Goal: Transaction & Acquisition: Download file/media

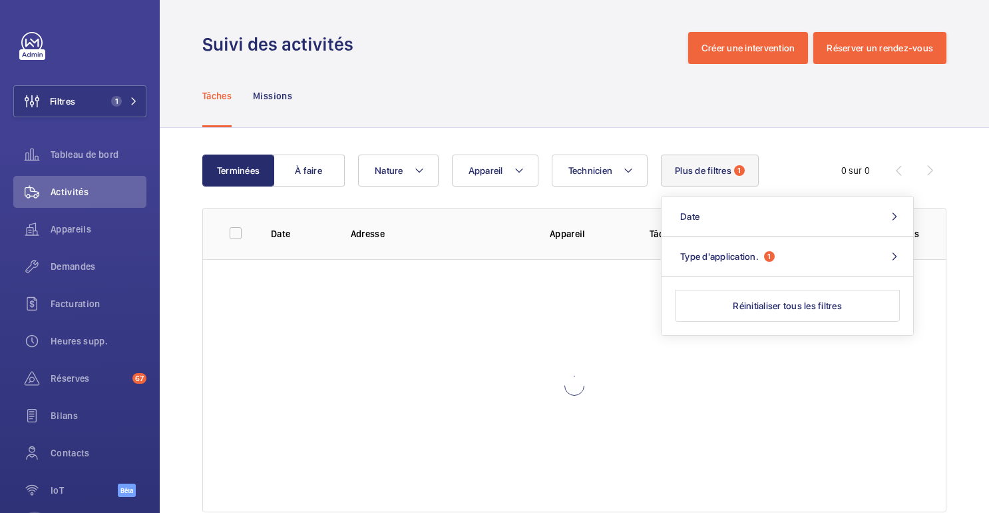
click at [717, 120] on div "Tâches Missions" at bounding box center [574, 95] width 744 height 63
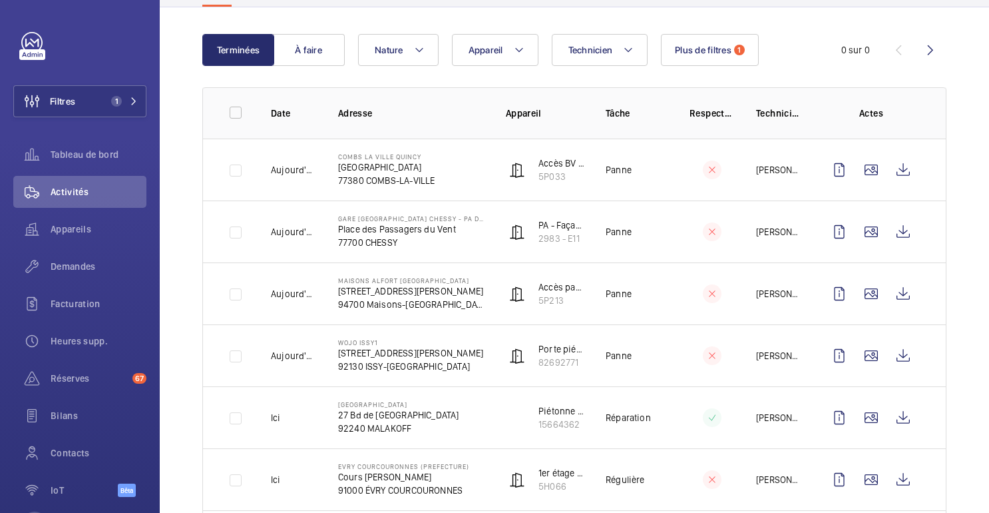
scroll to position [138, 0]
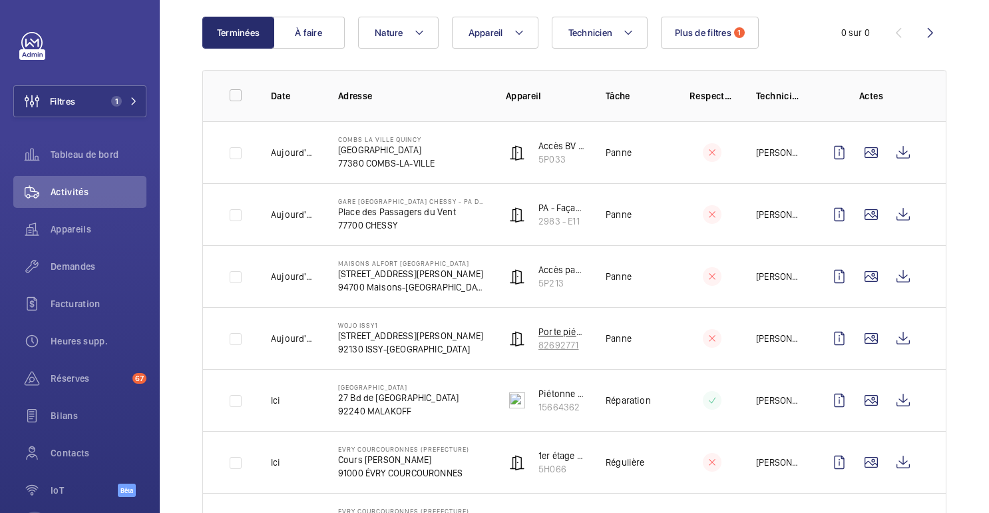
click at [561, 340] on font "82692771" at bounding box center [559, 345] width 40 height 11
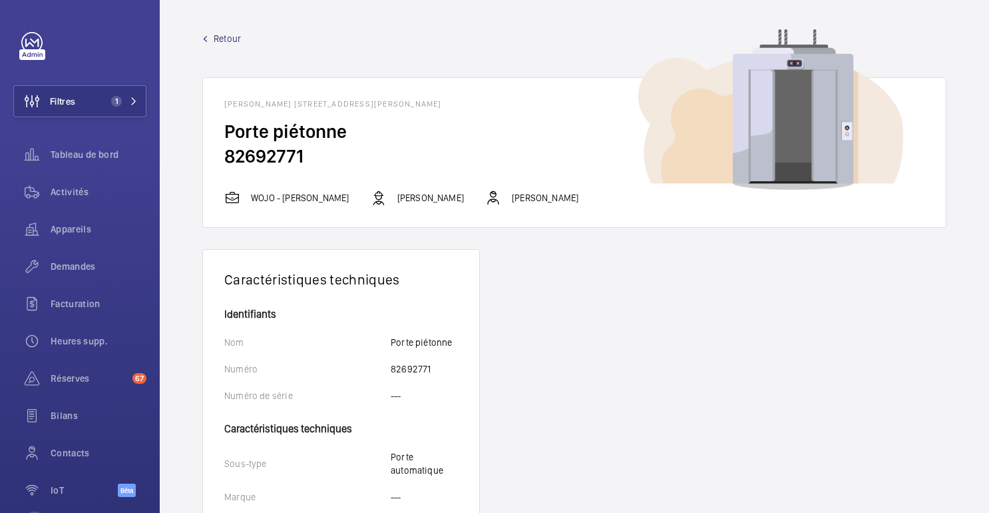
click at [265, 157] on font "82692771" at bounding box center [263, 155] width 79 height 23
copy font "82692771"
click at [74, 152] on font "Tableau de bord" at bounding box center [85, 154] width 68 height 11
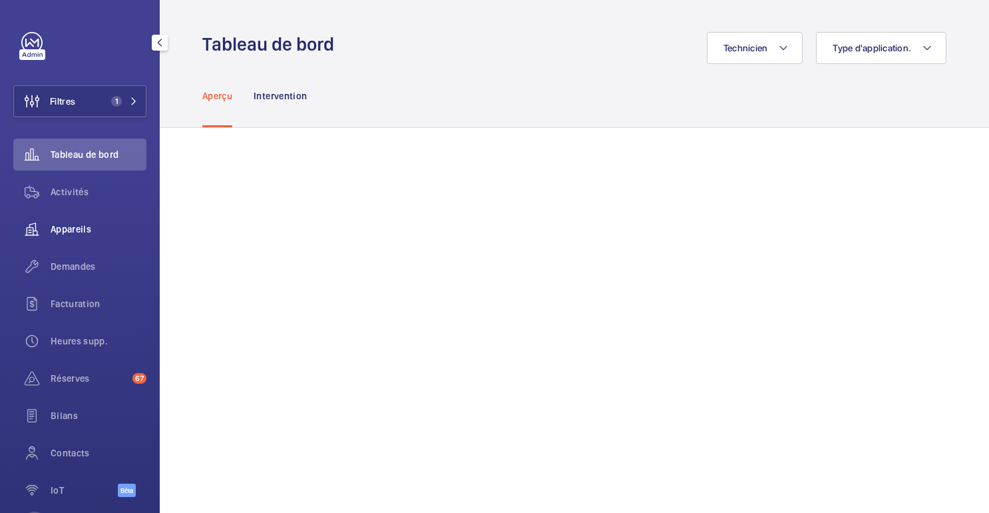
click at [73, 226] on font "Appareils" at bounding box center [71, 229] width 41 height 11
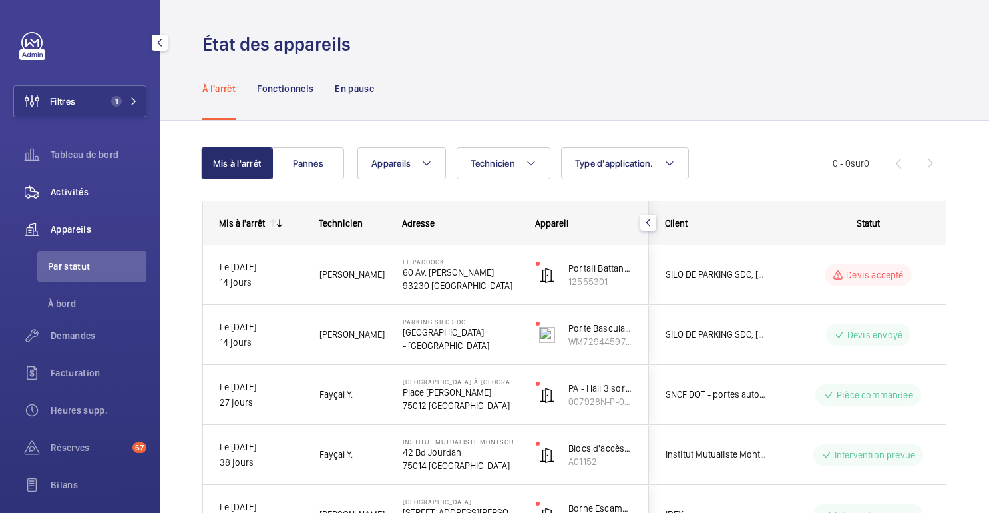
click at [83, 191] on font "Activités" at bounding box center [70, 191] width 38 height 11
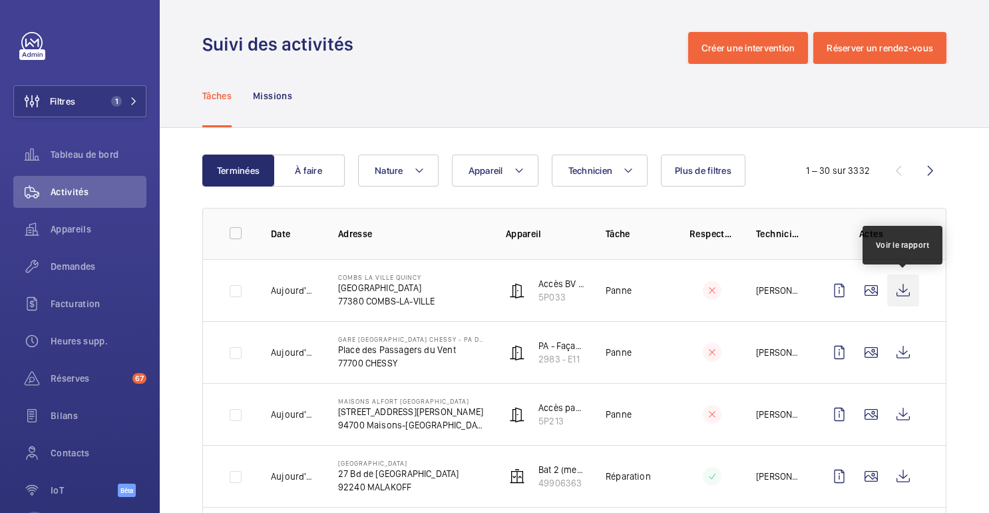
click at [914, 301] on wm-front-icon-button at bounding box center [903, 290] width 32 height 32
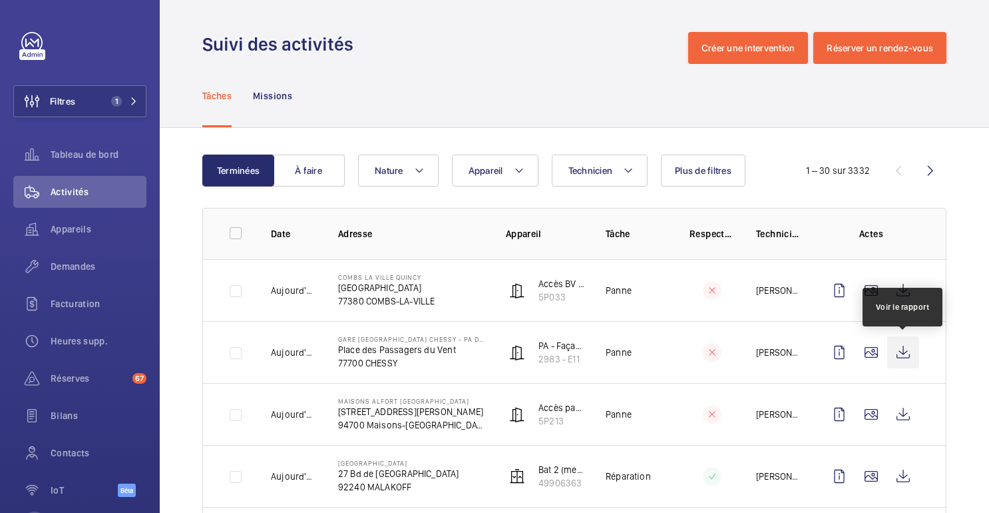
click at [905, 356] on wm-front-icon-button at bounding box center [903, 352] width 32 height 32
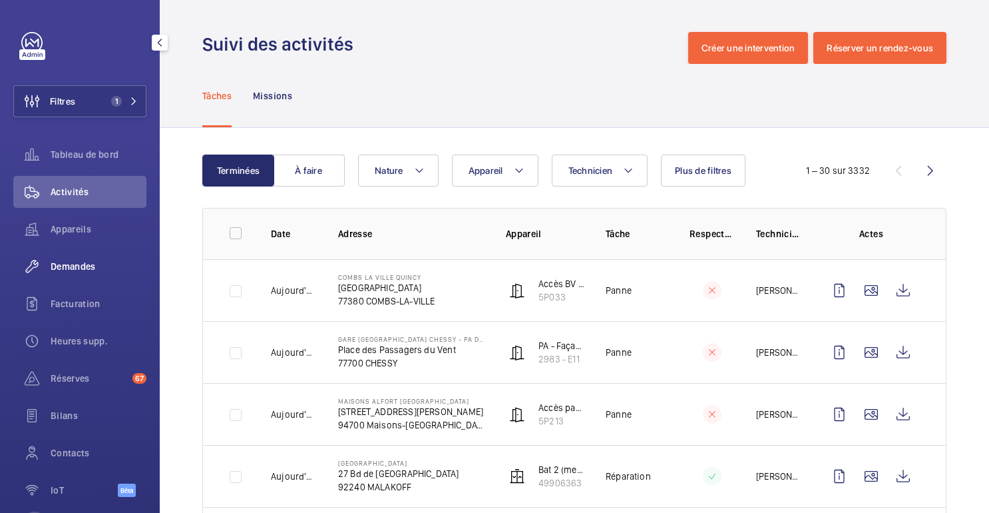
click at [93, 264] on font "Demandes" at bounding box center [73, 266] width 45 height 11
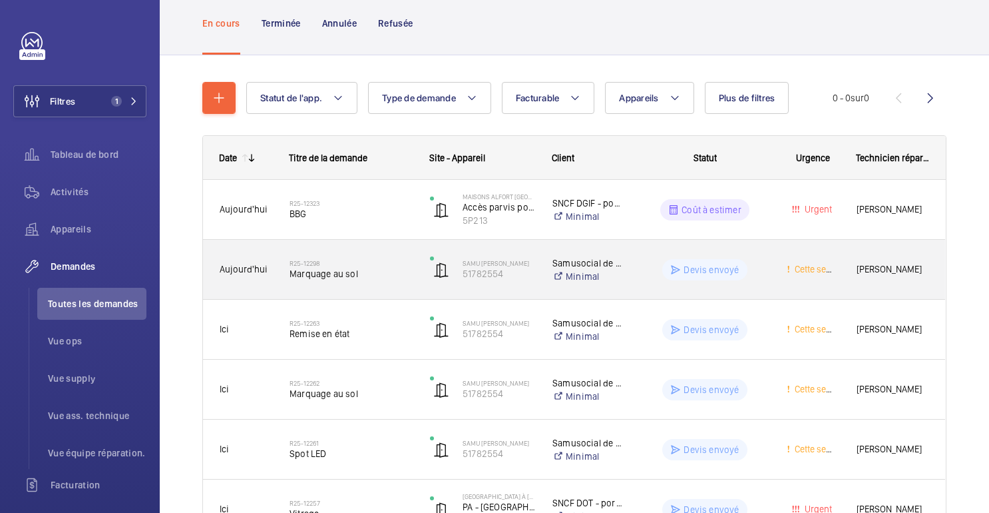
scroll to position [90, 0]
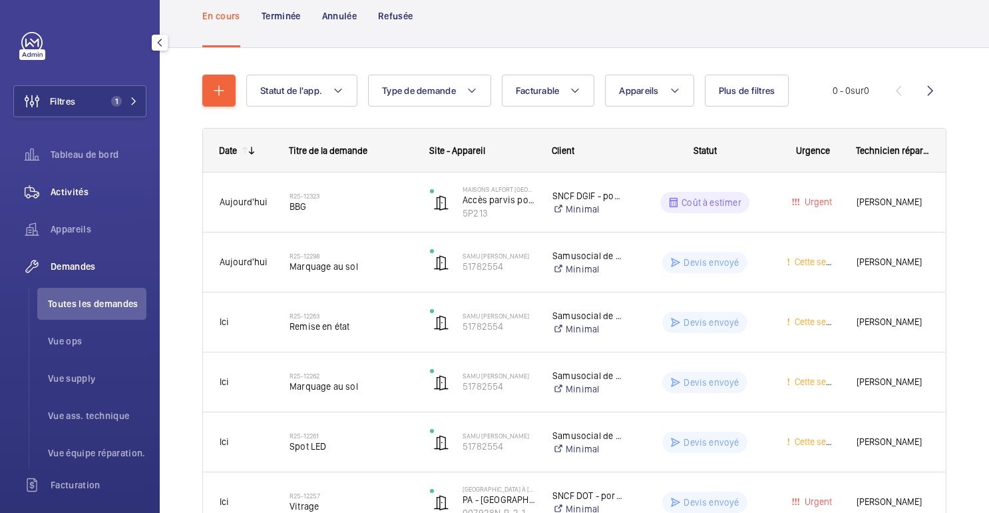
click at [88, 200] on div "Activités" at bounding box center [79, 192] width 133 height 32
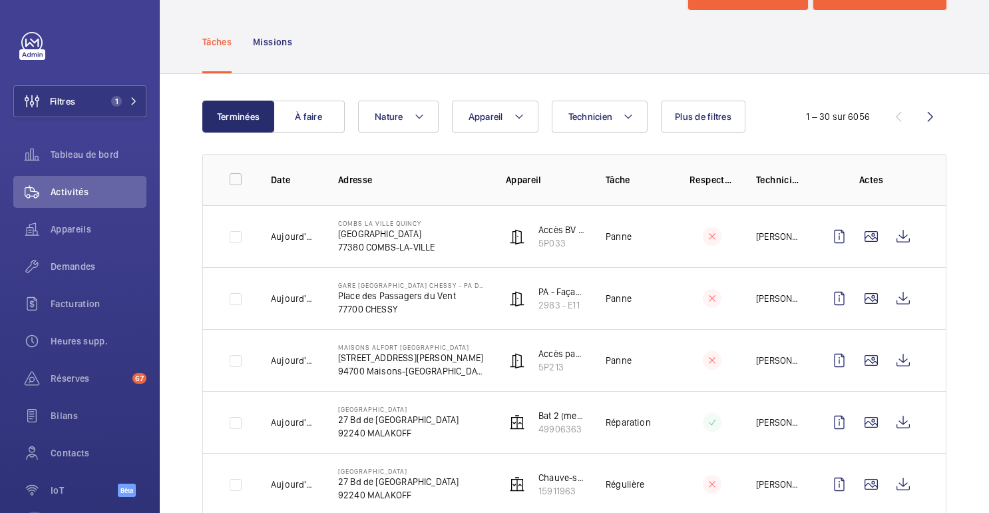
scroll to position [73, 0]
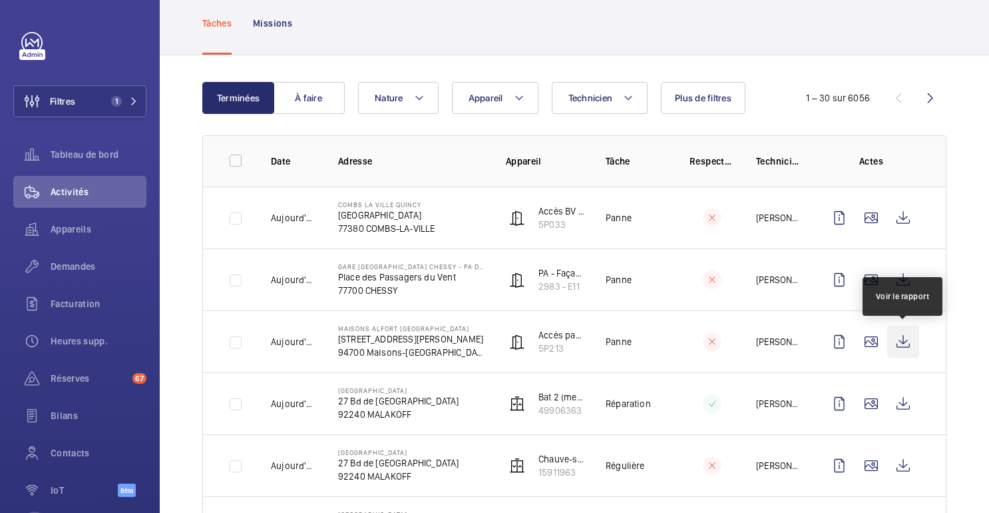
click at [896, 340] on wm-front-icon-button at bounding box center [903, 342] width 32 height 32
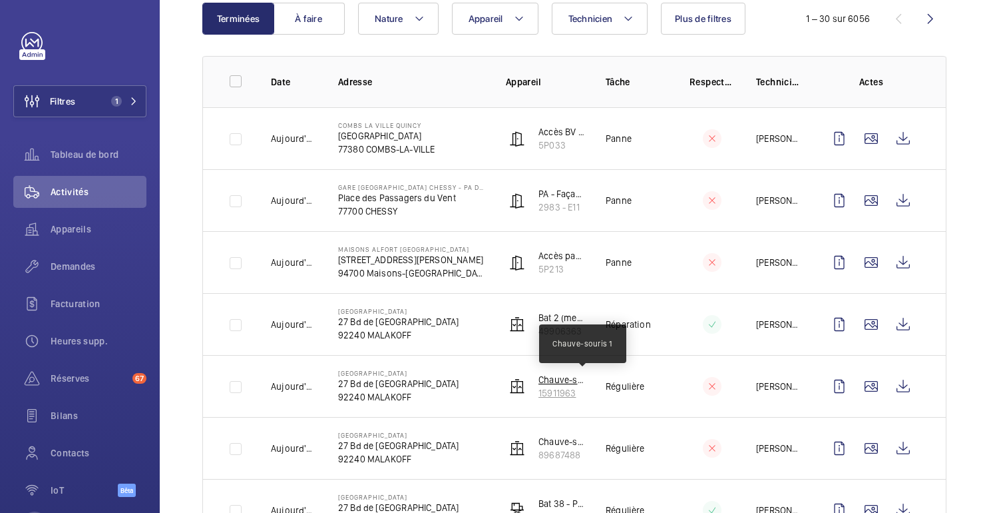
scroll to position [0, 0]
